Goal: Task Accomplishment & Management: Use online tool/utility

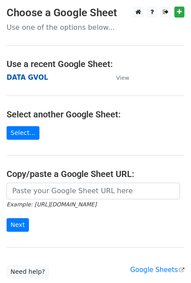
click at [33, 77] on strong "DATA GVOL" at bounding box center [28, 78] width 42 height 8
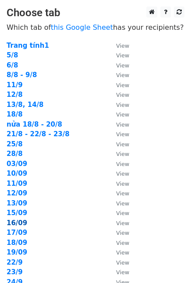
scroll to position [130, 0]
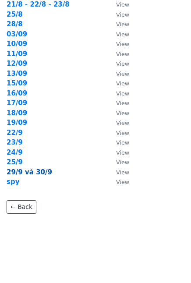
click at [18, 169] on strong "29/9 và 30/9" at bounding box center [30, 172] width 46 height 8
click at [37, 170] on strong "29/9 và 30/9" at bounding box center [30, 172] width 46 height 8
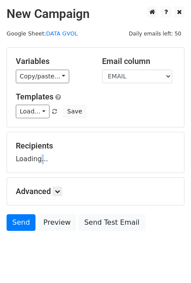
click at [39, 170] on div "Recipients Loading..." at bounding box center [95, 152] width 177 height 40
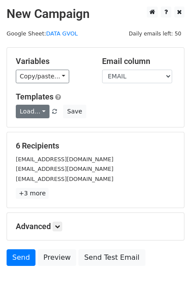
click at [32, 114] on link "Load..." at bounding box center [33, 112] width 34 height 14
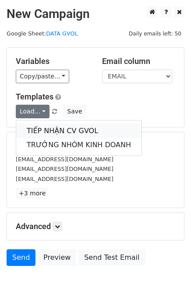
click at [61, 131] on link "TIẾP NHẬN CV GVOL" at bounding box center [78, 131] width 125 height 14
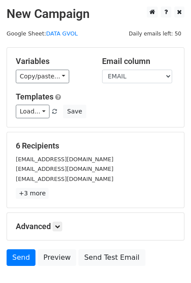
scroll to position [23, 0]
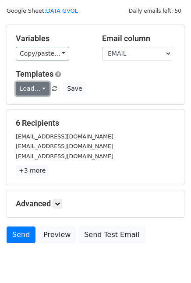
click at [30, 92] on link "Load..." at bounding box center [33, 89] width 34 height 14
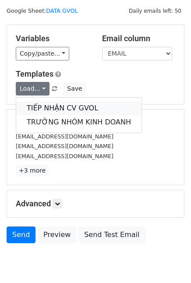
click at [51, 103] on link "TIẾP NHẬN CV GVOL" at bounding box center [78, 108] width 125 height 14
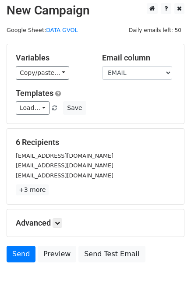
scroll to position [0, 0]
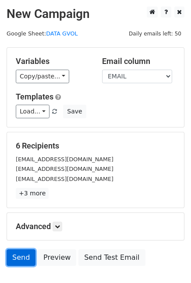
click at [24, 258] on link "Send" at bounding box center [21, 257] width 29 height 17
